Goal: Task Accomplishment & Management: Manage account settings

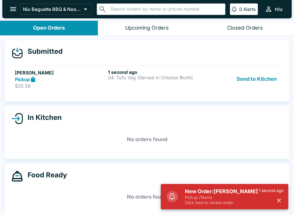
click at [181, 193] on div "New Order: Jill Riggs Pickup / 1 items Click here to review order 1 second ago" at bounding box center [232, 197] width 108 height 22
click at [150, 175] on div "Food Ready" at bounding box center [146, 175] width 271 height 11
click at [139, 178] on div "Food Ready" at bounding box center [146, 175] width 271 height 11
click at [175, 197] on icon at bounding box center [172, 196] width 7 height 7
click at [79, 79] on div "Pickup" at bounding box center [60, 79] width 91 height 7
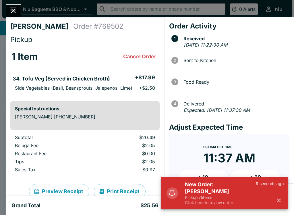
click at [200, 187] on div "New Order: Jill Riggs Pickup / 1 items Click here to review order 9 seconds ago" at bounding box center [234, 193] width 103 height 29
click at [220, 204] on p "Click here to review order" at bounding box center [220, 202] width 71 height 5
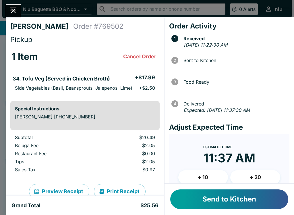
click at [212, 194] on button "Send to Kitchen" at bounding box center [229, 199] width 118 height 20
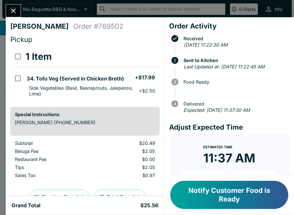
click at [204, 194] on button "Notify Customer Food is Ready" at bounding box center [229, 195] width 118 height 28
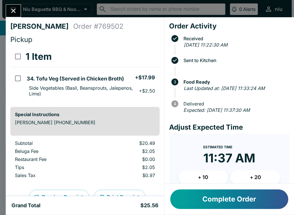
click at [196, 195] on button "Complete Order" at bounding box center [229, 199] width 118 height 20
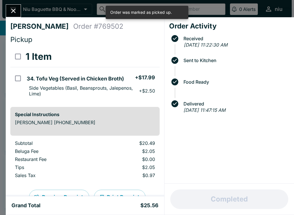
click at [16, 9] on icon "Close" at bounding box center [13, 11] width 8 height 8
